Goal: Information Seeking & Learning: Understand process/instructions

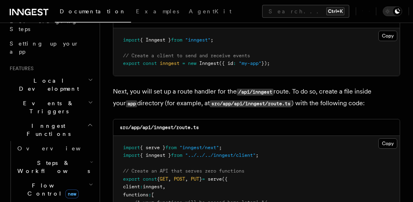
scroll to position [140, 0]
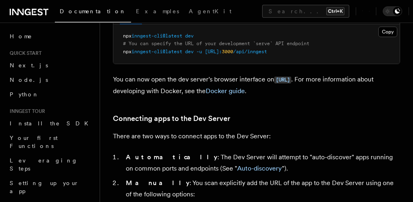
scroll to position [379, 0]
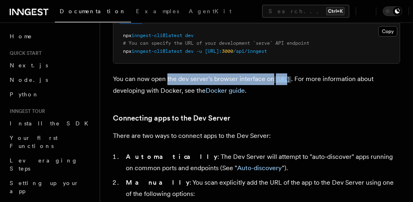
drag, startPoint x: 167, startPoint y: 77, endPoint x: 299, endPoint y: 87, distance: 132.7
click at [299, 87] on p "You can now open the dev server's browser interface on [URL] . For more informa…" at bounding box center [256, 84] width 287 height 23
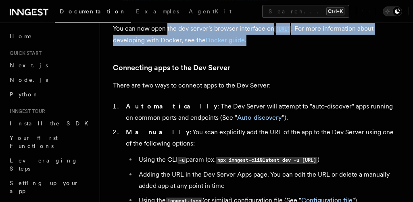
scroll to position [430, 0]
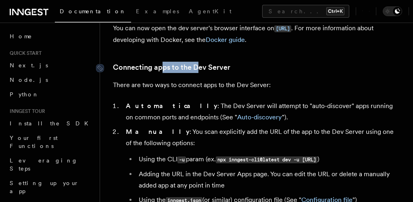
drag, startPoint x: 160, startPoint y: 61, endPoint x: 203, endPoint y: 68, distance: 43.7
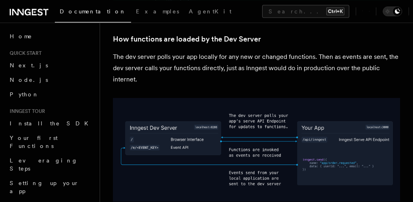
scroll to position [907, 0]
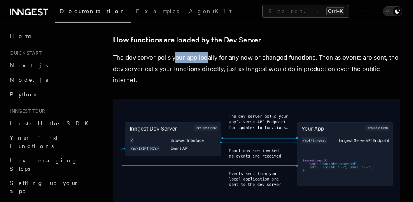
drag, startPoint x: 175, startPoint y: 59, endPoint x: 206, endPoint y: 63, distance: 30.6
click at [206, 63] on p "The dev server polls your app locally for any new or changed functions. Then as…" at bounding box center [256, 69] width 287 height 34
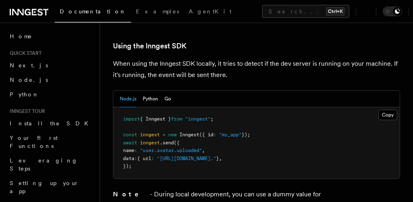
scroll to position [1447, 0]
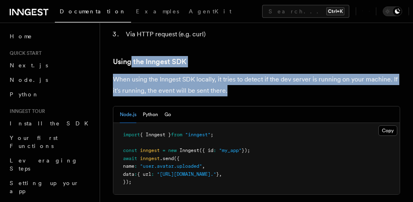
drag, startPoint x: 131, startPoint y: 58, endPoint x: 226, endPoint y: 97, distance: 102.5
click at [226, 97] on article "Features Local Development Inngest Dev Server The Inngest dev server is an open…" at bounding box center [256, 111] width 287 height 3047
click at [226, 96] on p "When using the Inngest SDK locally, it tries to detect if the dev server is run…" at bounding box center [256, 85] width 287 height 23
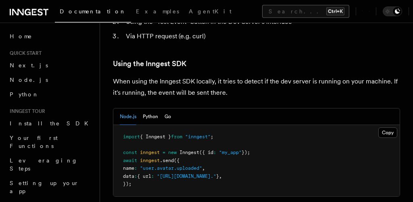
scroll to position [1444, 0]
